Goal: Information Seeking & Learning: Learn about a topic

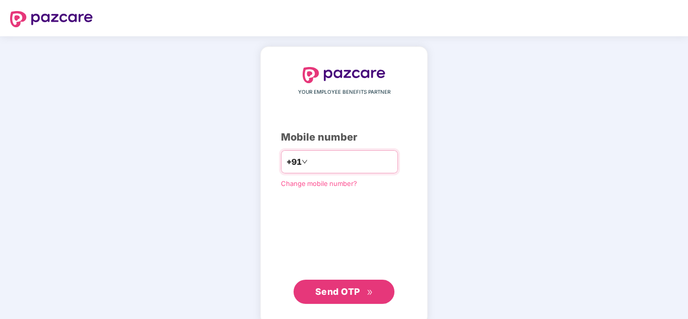
type input "*"
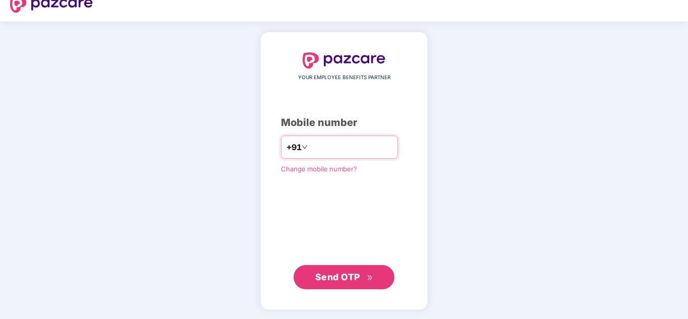
scroll to position [16, 0]
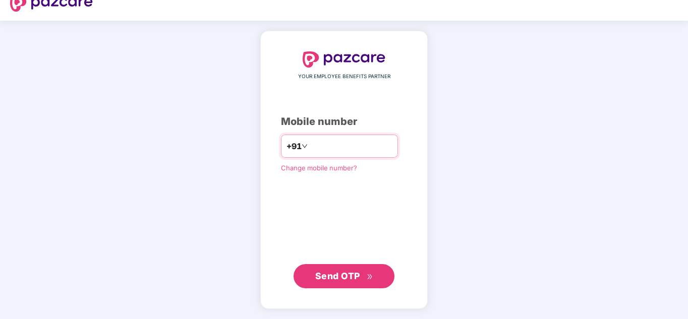
type input "**********"
click at [327, 275] on span "Send OTP" at bounding box center [337, 276] width 45 height 11
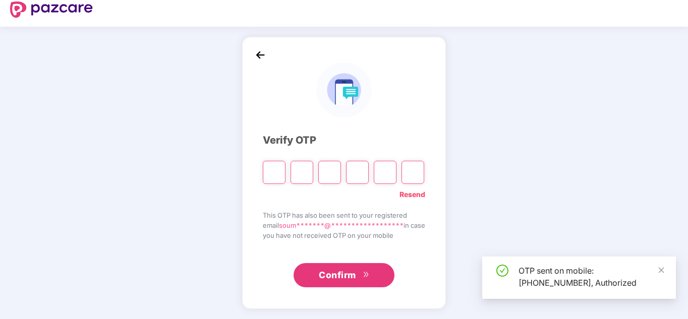
scroll to position [10, 0]
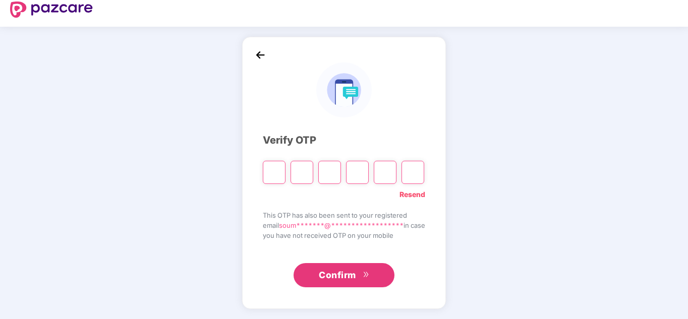
type input "*"
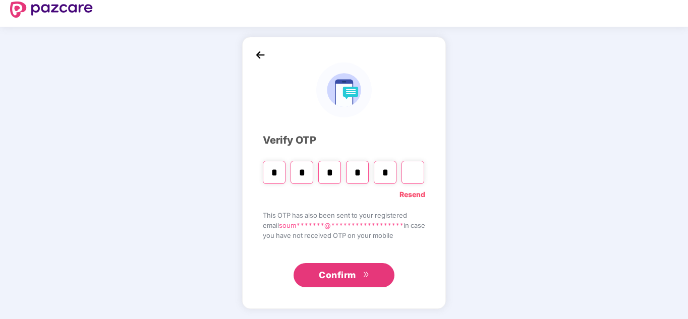
type input "*"
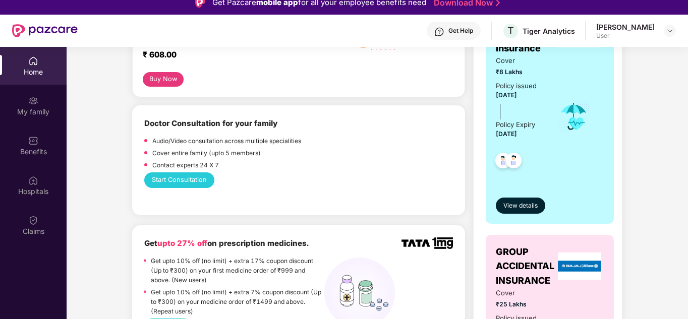
scroll to position [215, 0]
click at [524, 207] on span "View details" at bounding box center [520, 207] width 34 height 10
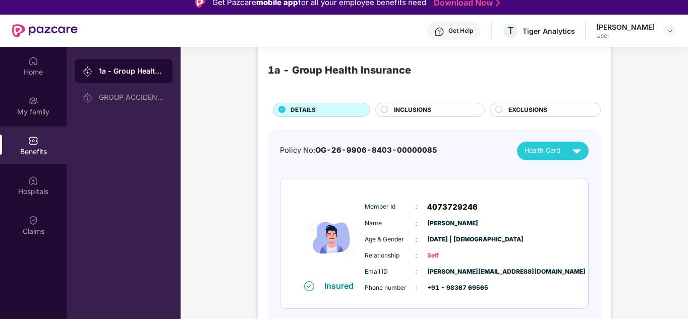
scroll to position [0, 0]
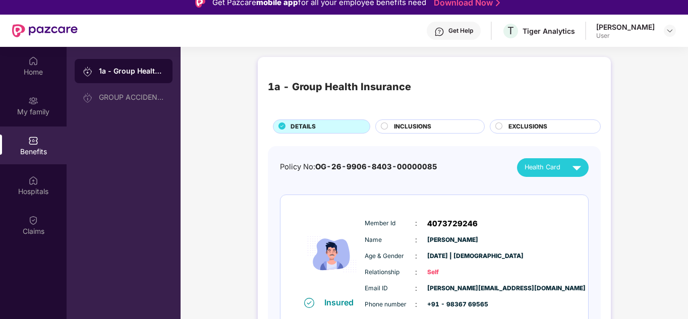
click at [407, 125] on span "INCLUSIONS" at bounding box center [412, 127] width 37 height 10
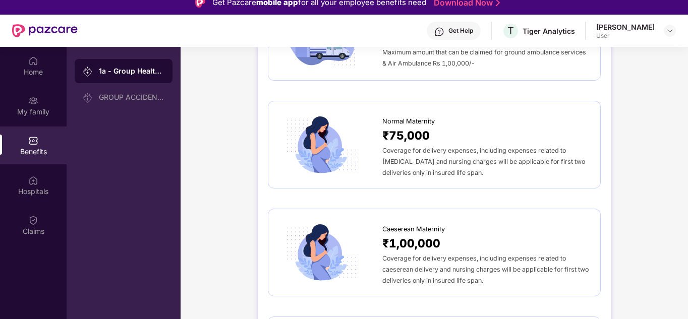
scroll to position [1112, 0]
click at [415, 144] on div "Coverage for delivery expenses, including expenses related to [MEDICAL_DATA] an…" at bounding box center [486, 160] width 208 height 33
click at [424, 126] on span "₹75,000" at bounding box center [405, 135] width 47 height 18
click at [421, 116] on span "Normal Maternity" at bounding box center [408, 121] width 52 height 10
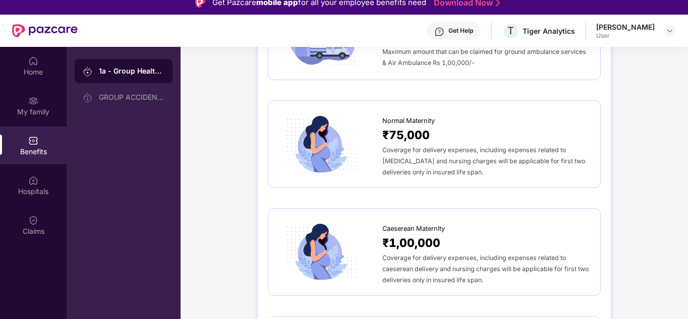
click at [482, 146] on span "Coverage for delivery expenses, including expenses related to [MEDICAL_DATA] an…" at bounding box center [483, 161] width 203 height 30
click at [524, 168] on div "Normal Maternity ₹75,000 Coverage for delivery expenses, including expenses rel…" at bounding box center [434, 144] width 333 height 88
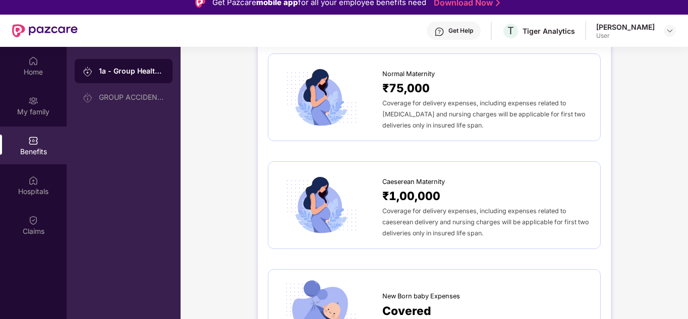
scroll to position [1159, 0]
click at [423, 187] on span "₹1,00,000" at bounding box center [411, 196] width 58 height 18
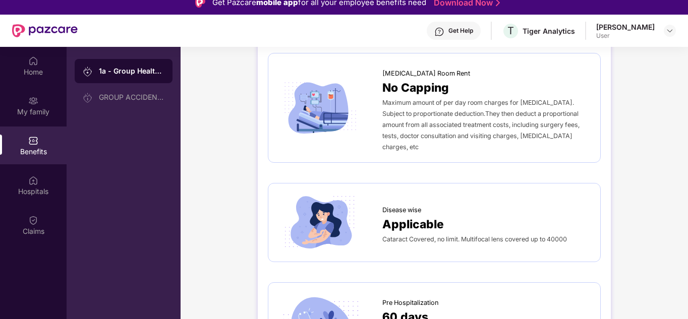
scroll to position [0, 0]
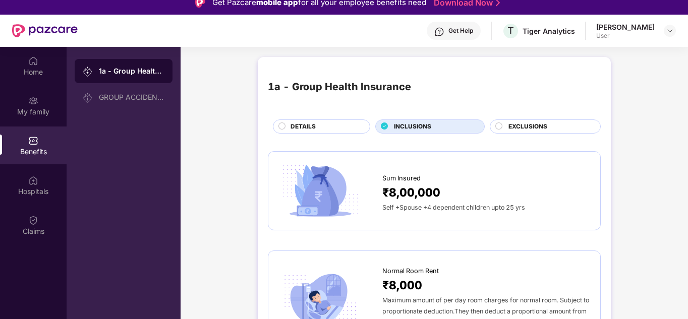
click at [517, 129] on span "EXCLUSIONS" at bounding box center [527, 127] width 39 height 10
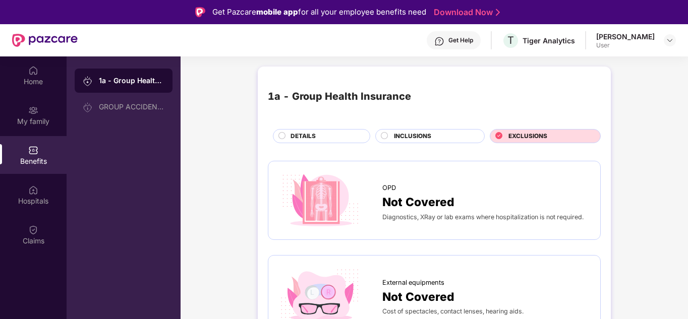
click at [428, 136] on span "INCLUSIONS" at bounding box center [412, 137] width 37 height 10
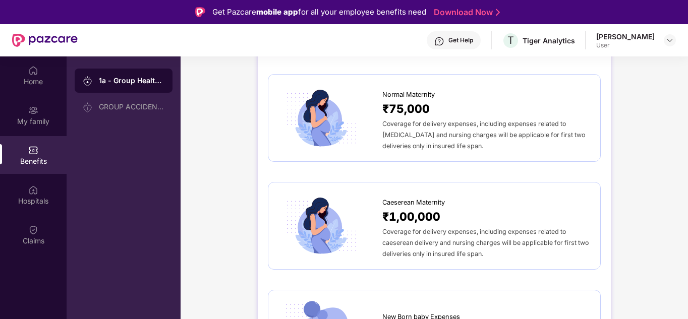
scroll to position [1156, 0]
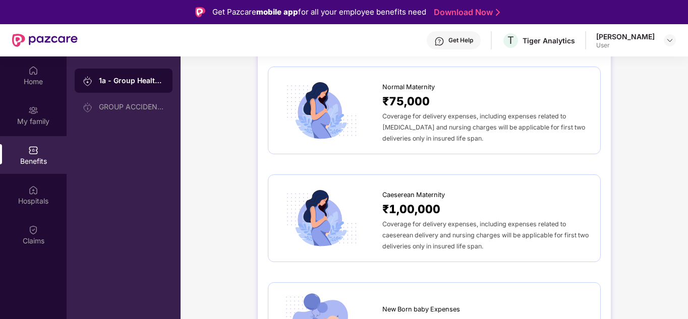
click at [431, 220] on span "Coverage for delivery expenses, including expenses related to caeserean deliver…" at bounding box center [485, 235] width 206 height 30
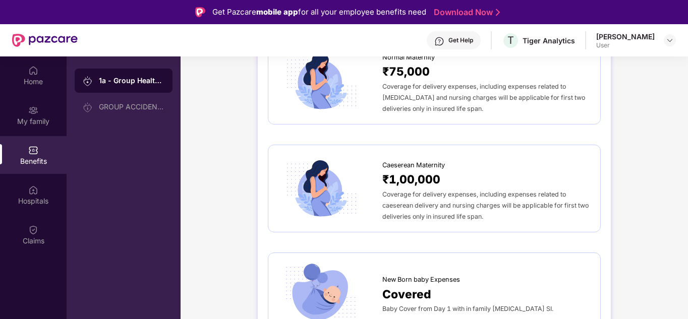
scroll to position [1187, 0]
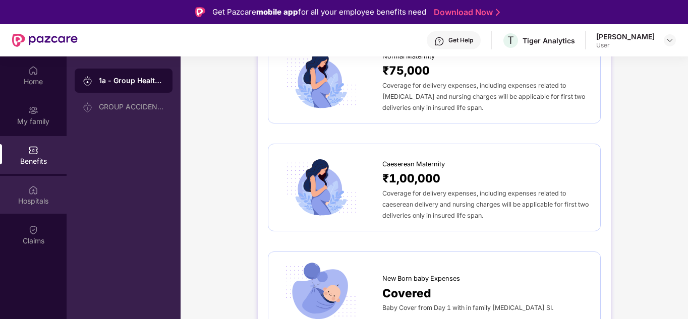
click at [33, 189] on img at bounding box center [33, 190] width 10 height 10
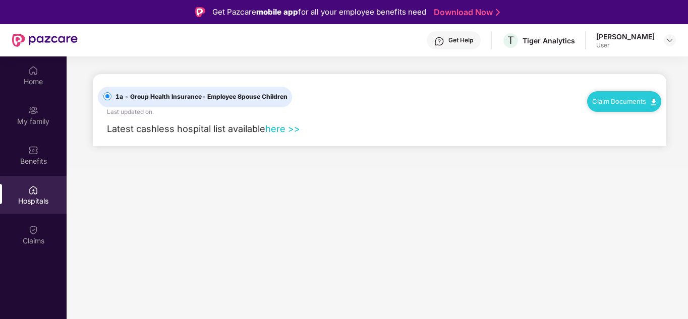
click at [280, 133] on link "here >>" at bounding box center [282, 128] width 35 height 11
